Goal: Check status: Check status

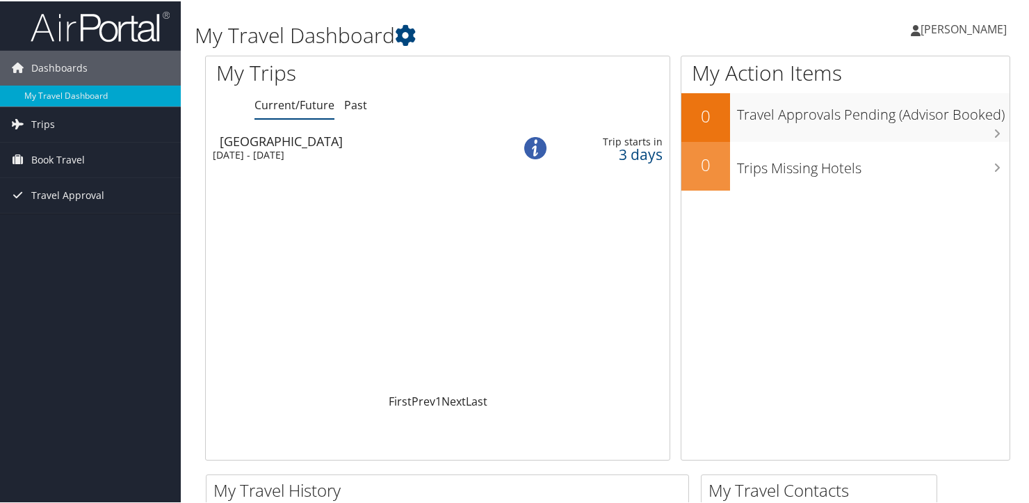
click at [329, 152] on div "Sun 7 Sep 2025 - Fri 12 Sep 2025" at bounding box center [352, 153] width 279 height 13
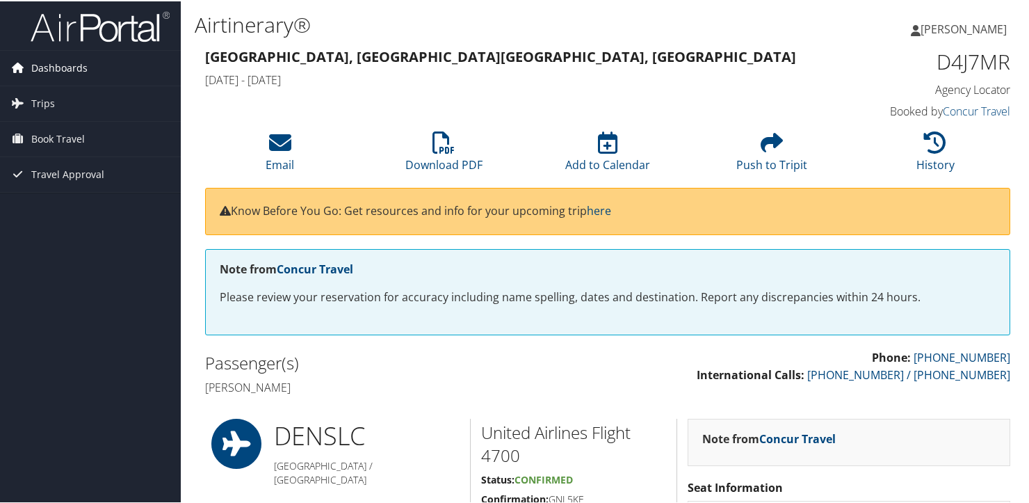
click at [70, 66] on span "Dashboards" at bounding box center [59, 66] width 56 height 35
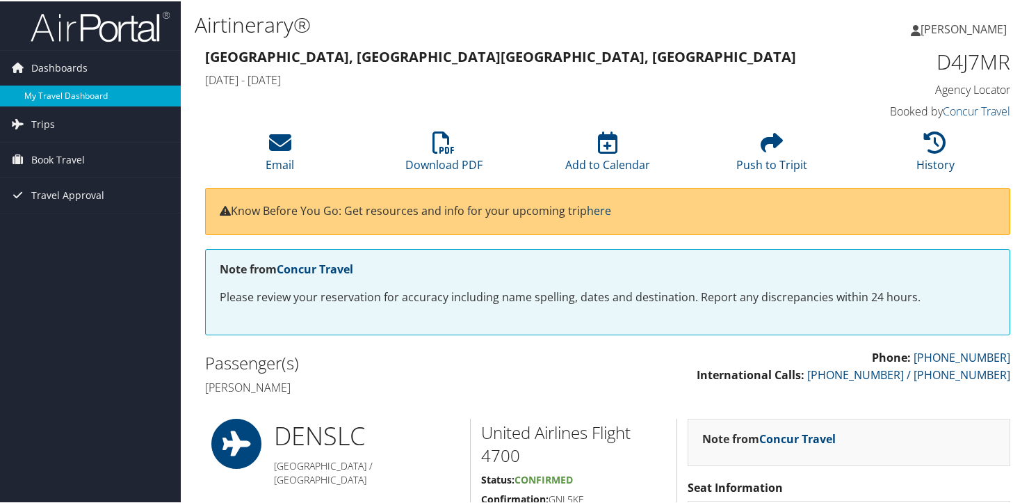
click at [60, 88] on link "My Travel Dashboard" at bounding box center [90, 94] width 181 height 21
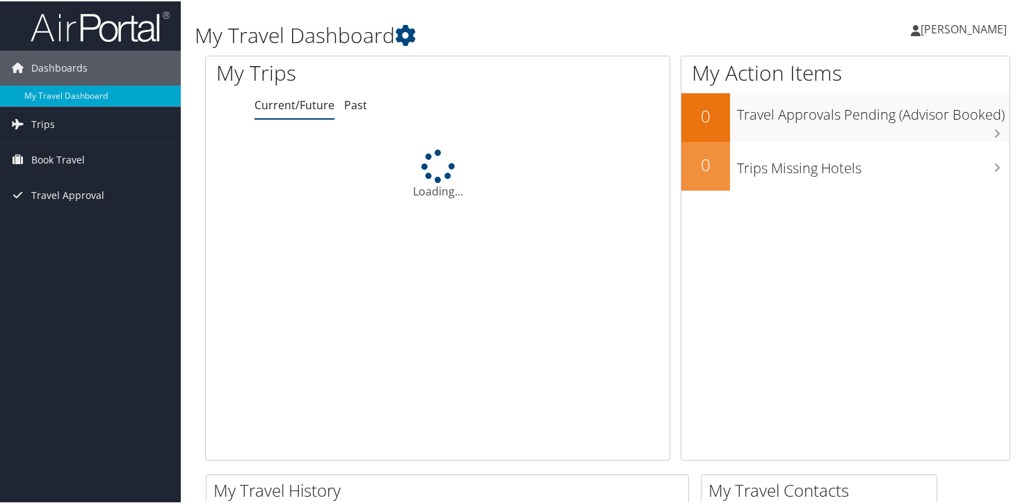
click at [948, 26] on span "[PERSON_NAME]" at bounding box center [963, 27] width 86 height 15
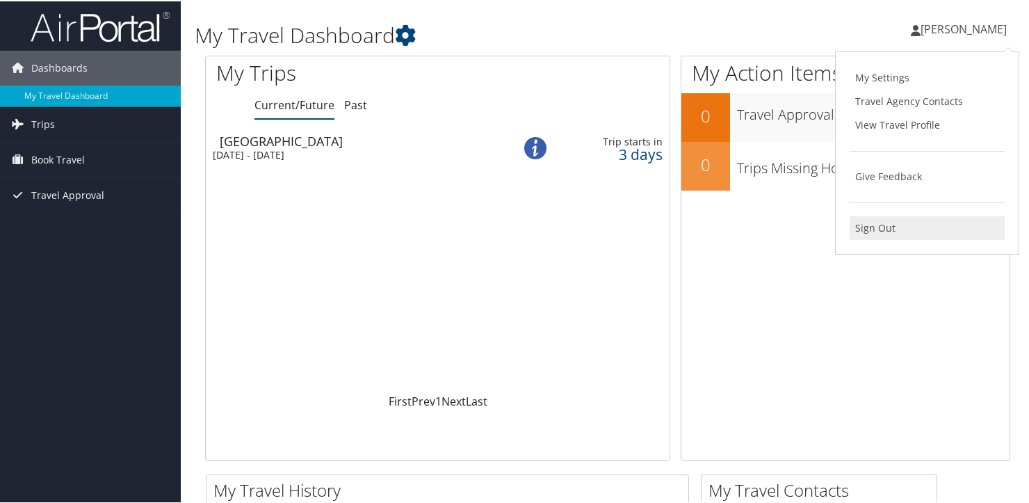
click at [881, 231] on link "Sign Out" at bounding box center [926, 227] width 155 height 24
